Goal: Task Accomplishment & Management: Manage account settings

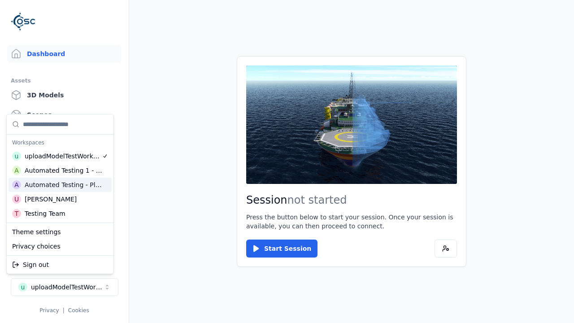
click at [60, 184] on div "Automated Testing - Playwright" at bounding box center [64, 184] width 78 height 9
click at [117, 19] on html "Support Dashboard Assets 3D Models Scenes Datasets Recordings Support Documenta…" at bounding box center [287, 161] width 574 height 323
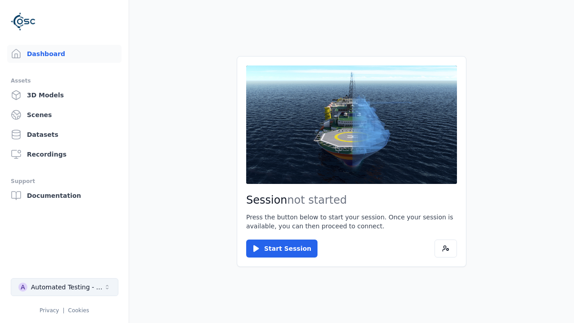
click at [64, 287] on div "Automated Testing - Playwright" at bounding box center [67, 287] width 73 height 9
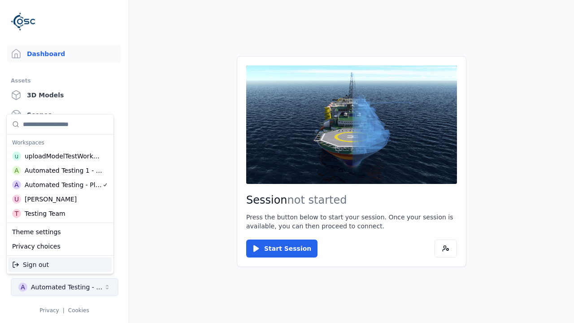
scroll to position [0, 0]
click at [117, 19] on html "Support Dashboard Assets 3D Models Scenes Datasets Recordings Support Documenta…" at bounding box center [287, 161] width 574 height 323
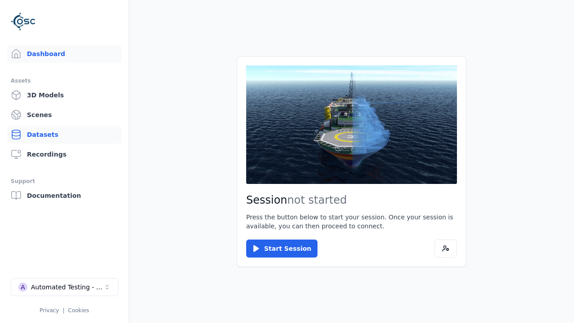
click at [64, 135] on link "Datasets" at bounding box center [64, 135] width 114 height 18
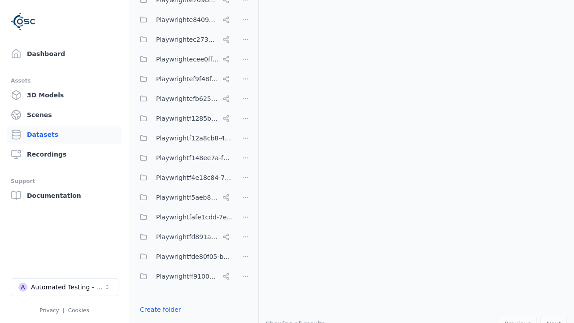
click at [158, 318] on button "Done editing" at bounding box center [160, 326] width 51 height 16
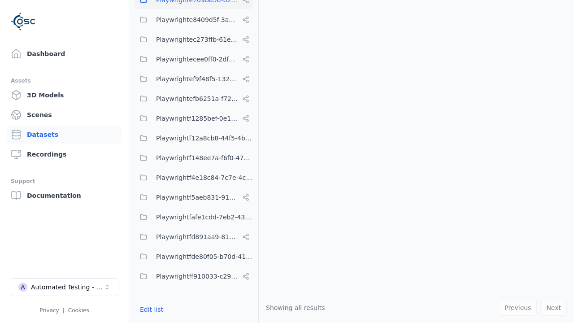
scroll to position [3968, 0]
click at [64, 135] on link "Datasets" at bounding box center [64, 135] width 114 height 18
drag, startPoint x: 150, startPoint y: 309, endPoint x: 342, endPoint y: -18, distance: 379.7
click at [150, 309] on button "Edit list" at bounding box center [152, 310] width 34 height 16
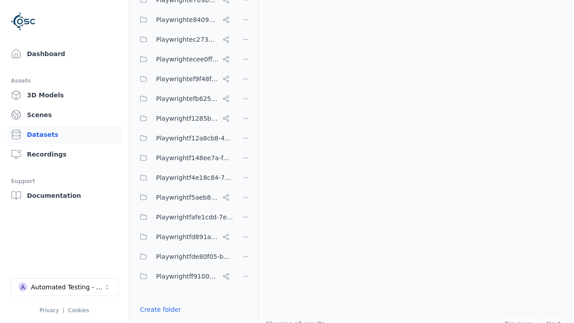
drag, startPoint x: 342, startPoint y: -18, endPoint x: 566, endPoint y: -3, distance: 224.4
click at [158, 309] on link "Create folder" at bounding box center [160, 309] width 41 height 9
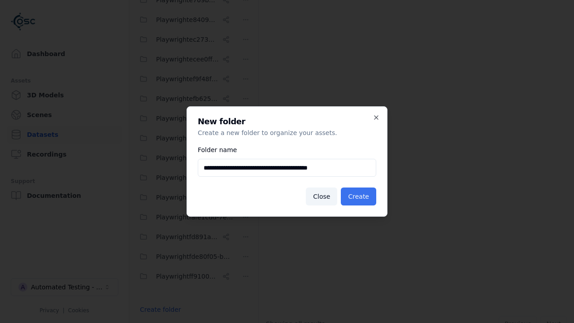
type input "**********"
click at [360, 197] on button "Create" at bounding box center [358, 197] width 35 height 18
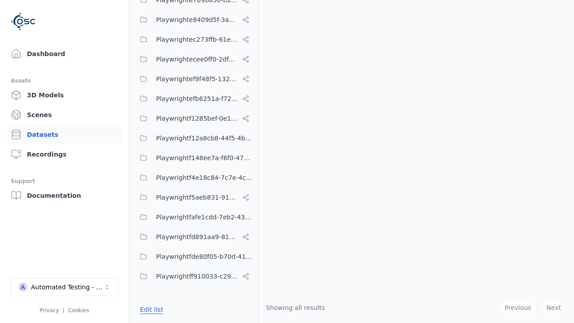
click at [150, 309] on button "Edit list" at bounding box center [152, 310] width 34 height 16
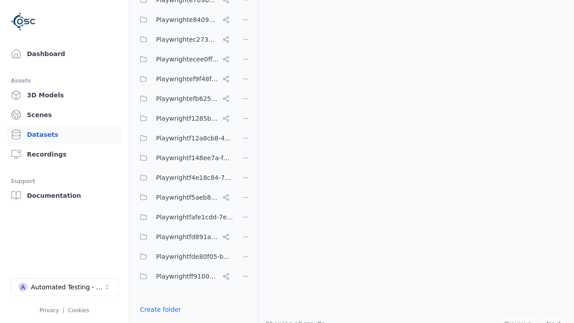
click at [246, 162] on html "Support Dashboard Assets 3D Models Scenes Datasets Recordings Support Documenta…" at bounding box center [287, 161] width 574 height 323
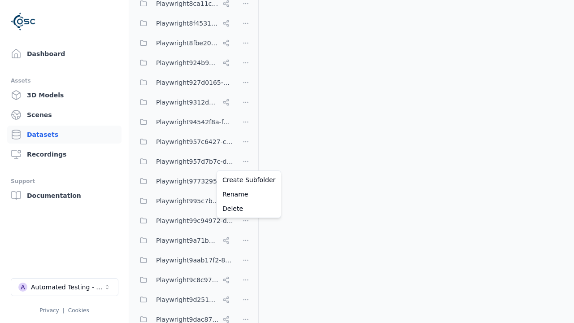
click at [287, 162] on html "Support Dashboard Assets 3D Models Scenes Datasets Recordings Support Documenta…" at bounding box center [287, 161] width 574 height 323
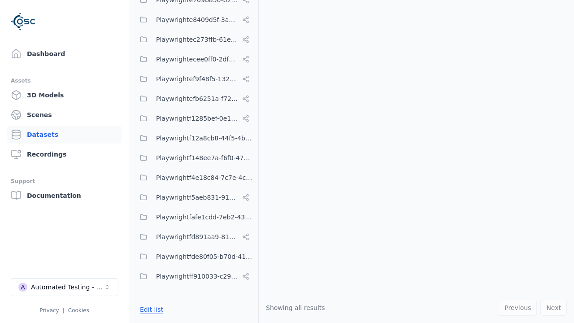
click at [150, 309] on button "Edit list" at bounding box center [152, 310] width 34 height 16
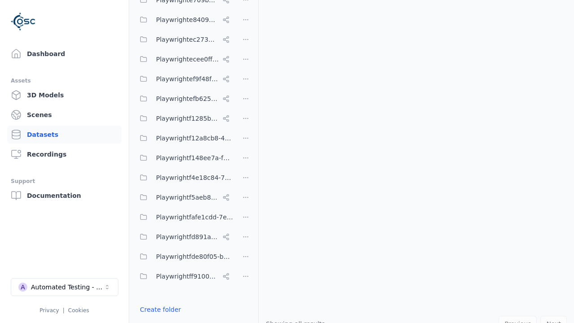
click at [246, 162] on html "Support Dashboard Assets 3D Models Scenes Datasets Recordings Support Documenta…" at bounding box center [287, 161] width 574 height 323
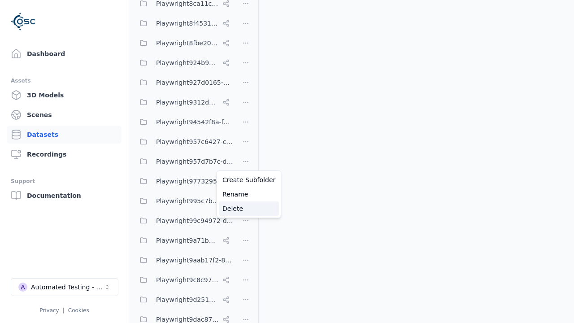
click at [245, 208] on div "Delete" at bounding box center [249, 208] width 60 height 14
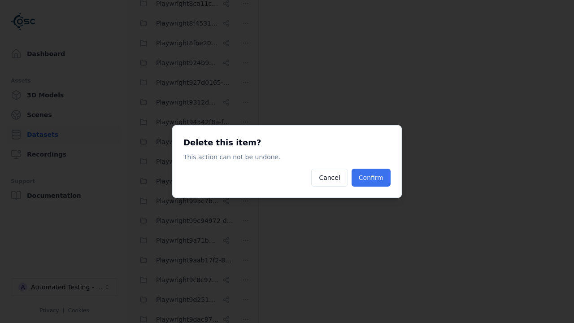
click at [372, 178] on button "Confirm" at bounding box center [371, 178] width 39 height 18
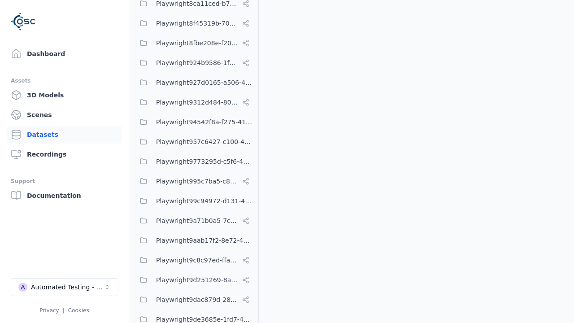
scroll to position [3968, 0]
